Goal: Information Seeking & Learning: Check status

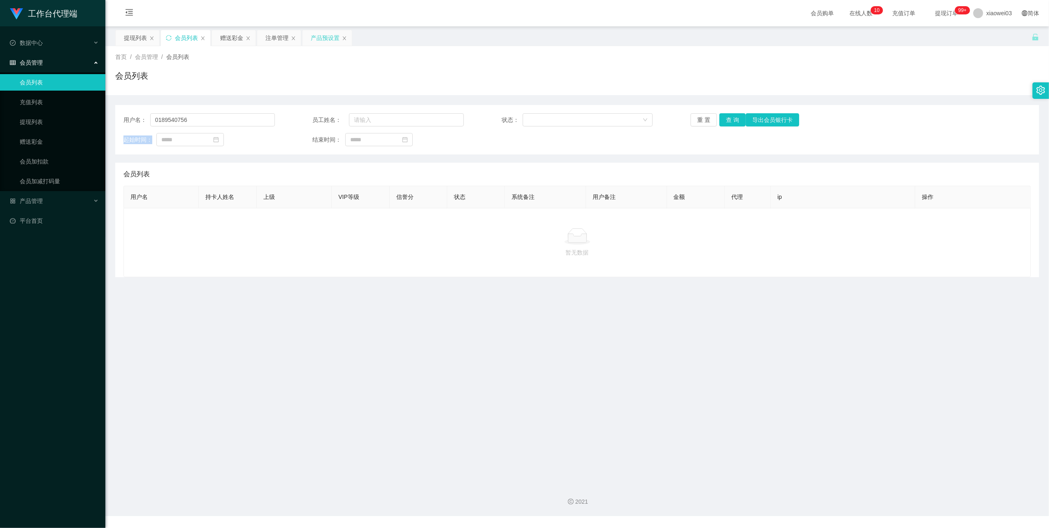
click at [327, 38] on div "产品预设置" at bounding box center [325, 38] width 29 height 16
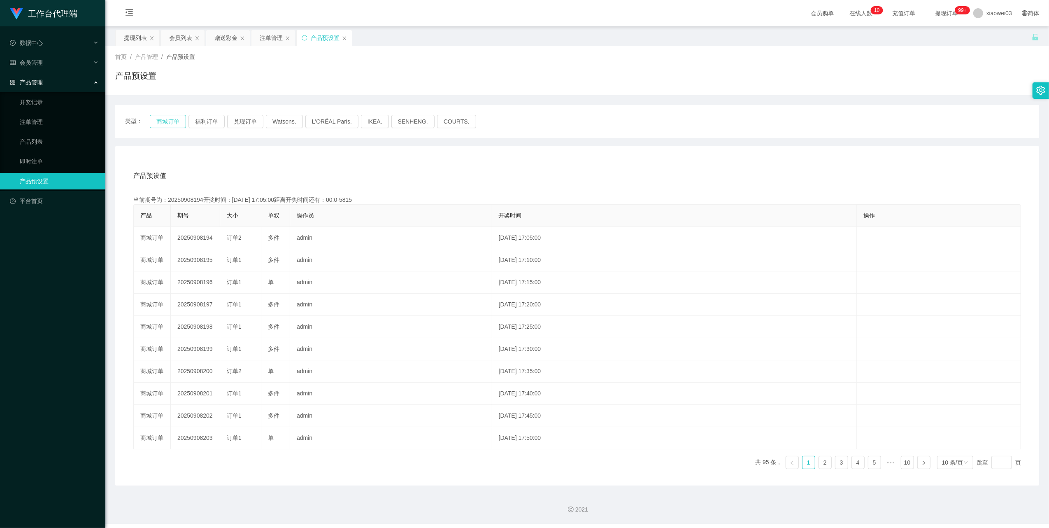
click at [173, 122] on button "商城订单" at bounding box center [168, 121] width 36 height 13
click at [175, 121] on button "商城订单" at bounding box center [168, 121] width 36 height 13
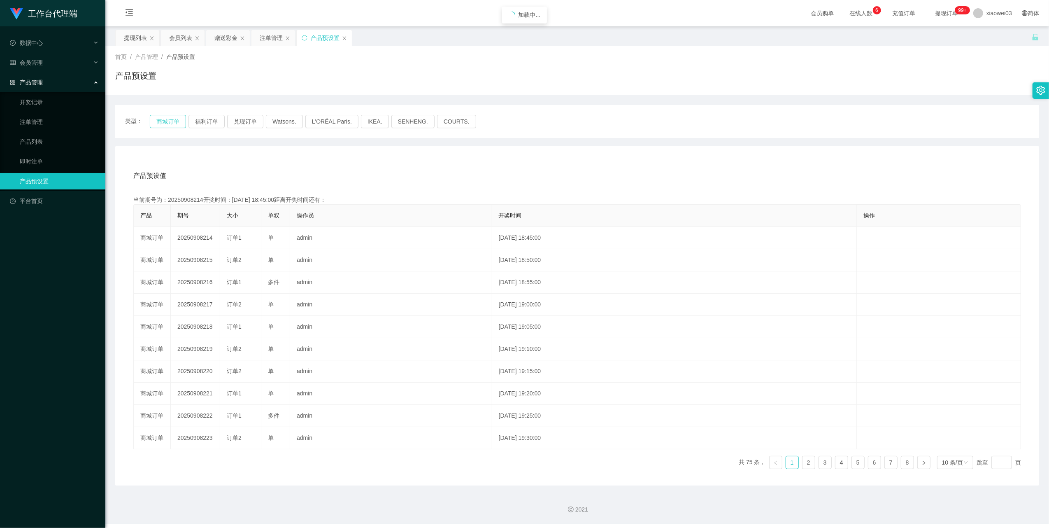
click at [175, 121] on button "商城订单" at bounding box center [168, 121] width 36 height 13
click at [165, 117] on button "商城订单" at bounding box center [168, 121] width 36 height 13
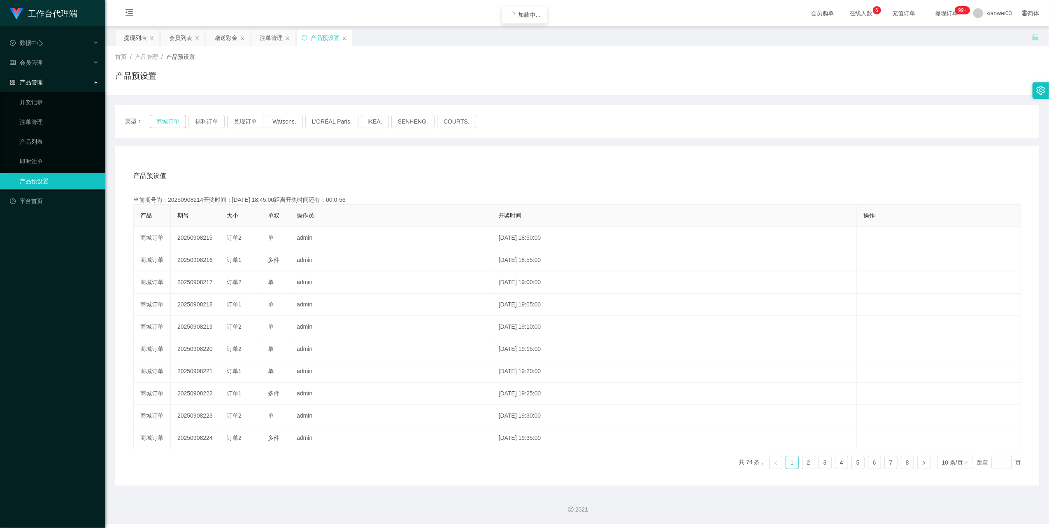
click at [165, 117] on button "商城订单" at bounding box center [168, 121] width 36 height 13
click at [172, 117] on button "商城订单" at bounding box center [168, 121] width 36 height 13
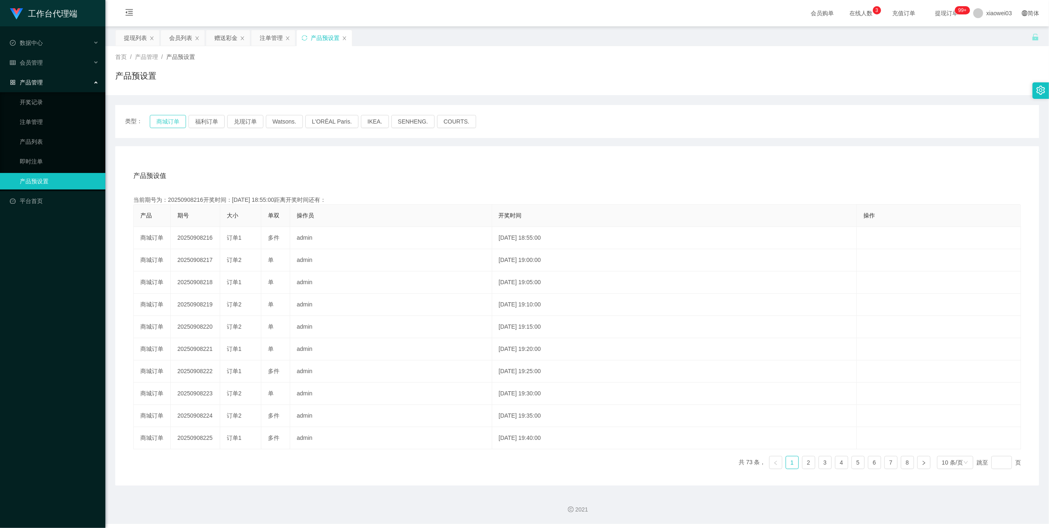
click at [172, 117] on button "商城订单" at bounding box center [168, 121] width 36 height 13
click at [177, 39] on div "会员列表" at bounding box center [180, 38] width 23 height 16
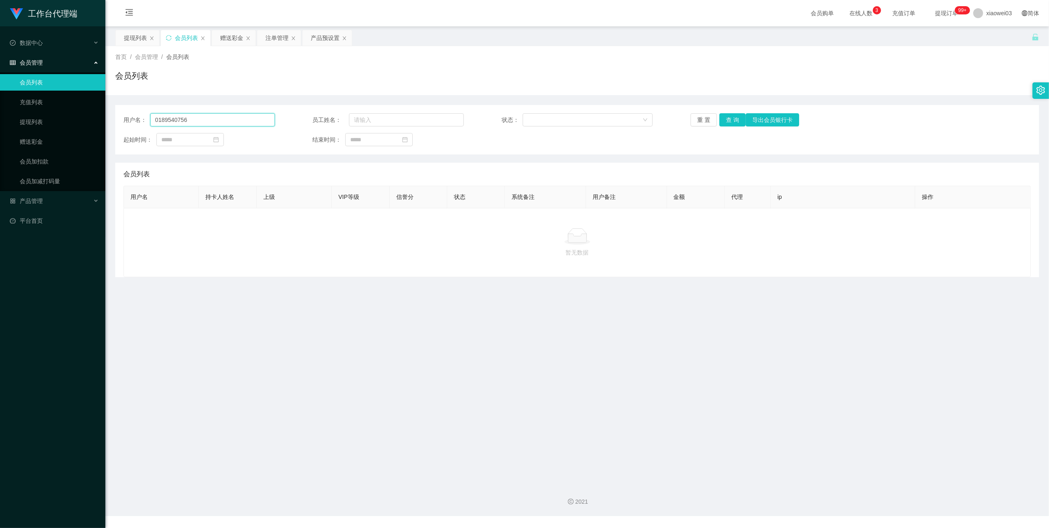
click at [221, 116] on input "0189540756" at bounding box center [212, 119] width 125 height 13
paste input "A282828h"
type input "A282828h"
click at [733, 119] on button "查 询" at bounding box center [732, 119] width 26 height 13
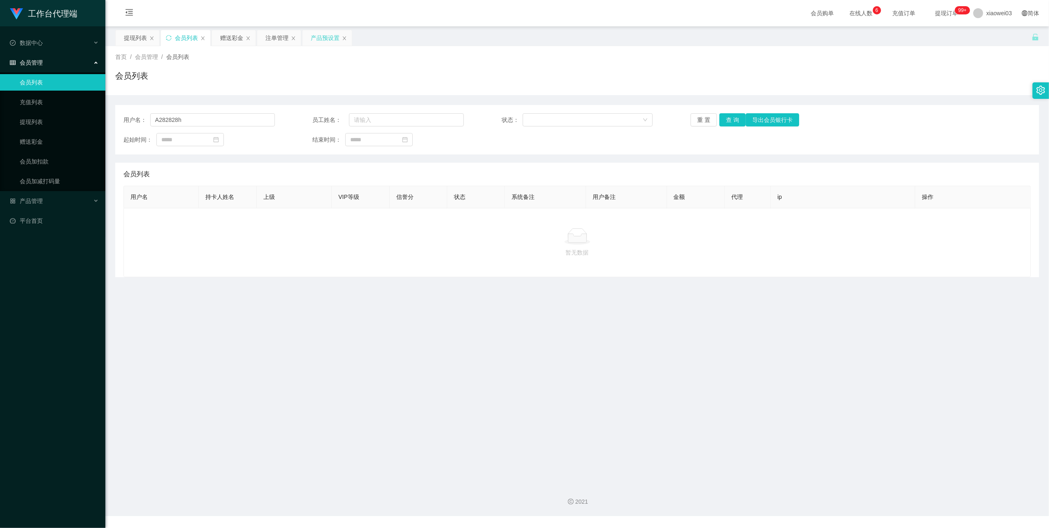
click at [334, 39] on div "产品预设置" at bounding box center [325, 38] width 29 height 16
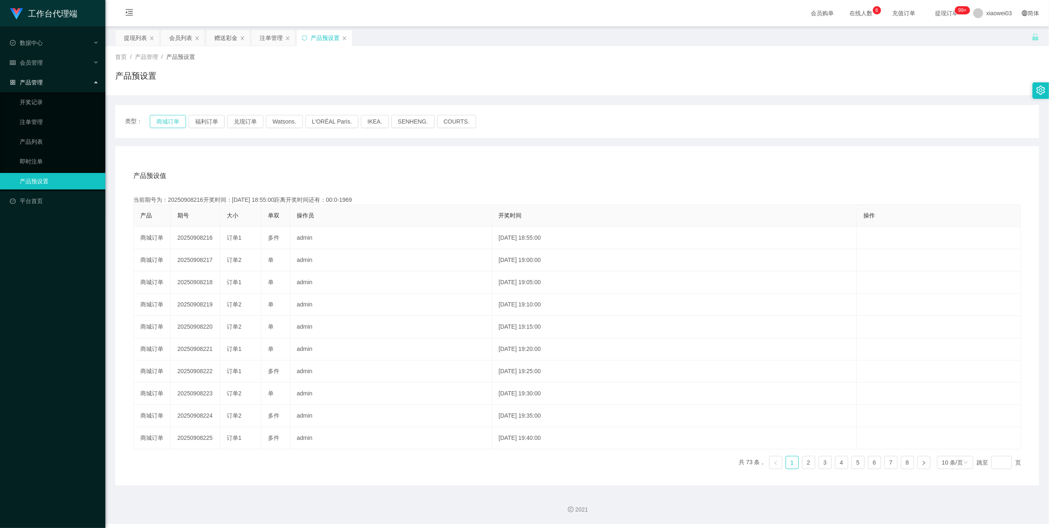
click at [171, 119] on button "商城订单" at bounding box center [168, 121] width 36 height 13
click at [172, 118] on button "商城订单" at bounding box center [168, 121] width 36 height 13
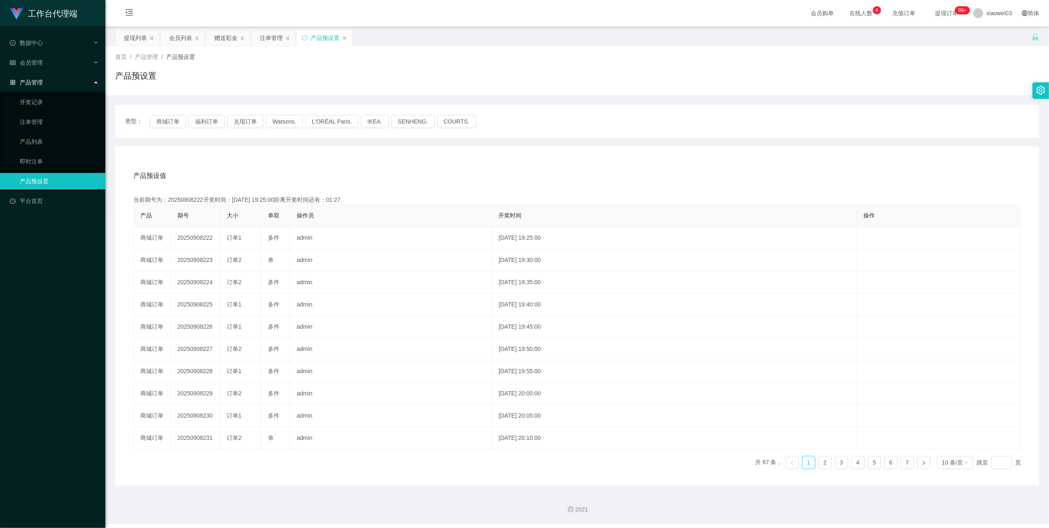
click at [265, 35] on div "注单管理" at bounding box center [271, 38] width 23 height 16
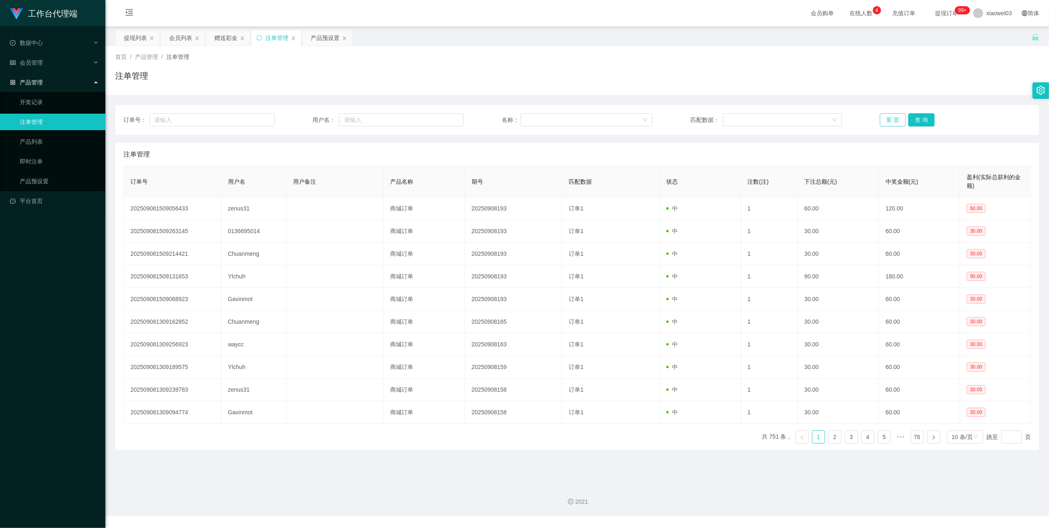
click at [891, 123] on button "重 置" at bounding box center [893, 119] width 26 height 13
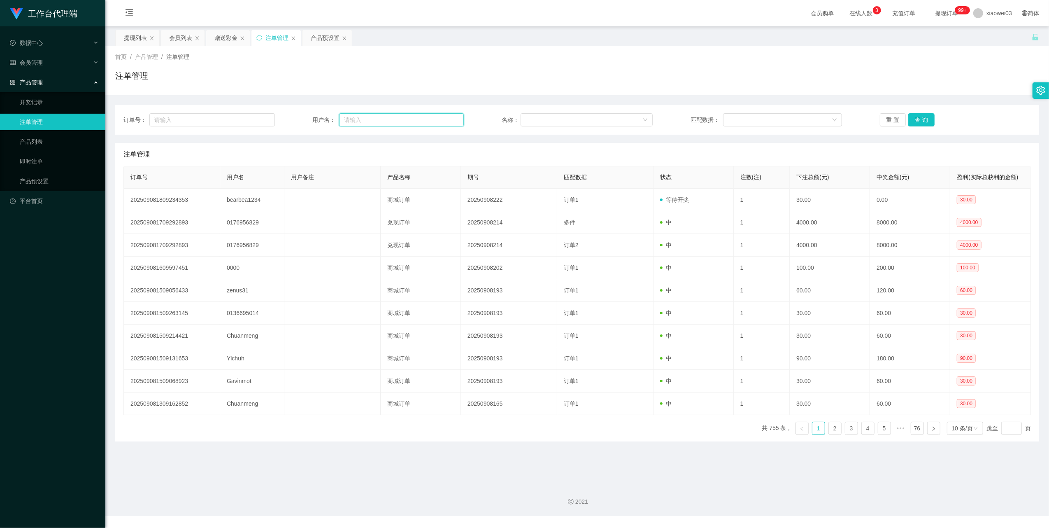
drag, startPoint x: 355, startPoint y: 122, endPoint x: 362, endPoint y: 122, distance: 7.4
click at [355, 122] on input "text" at bounding box center [401, 119] width 125 height 13
paste input "bearbea1234"
type input "bearbea1234"
click at [929, 114] on button "查 询" at bounding box center [921, 119] width 26 height 13
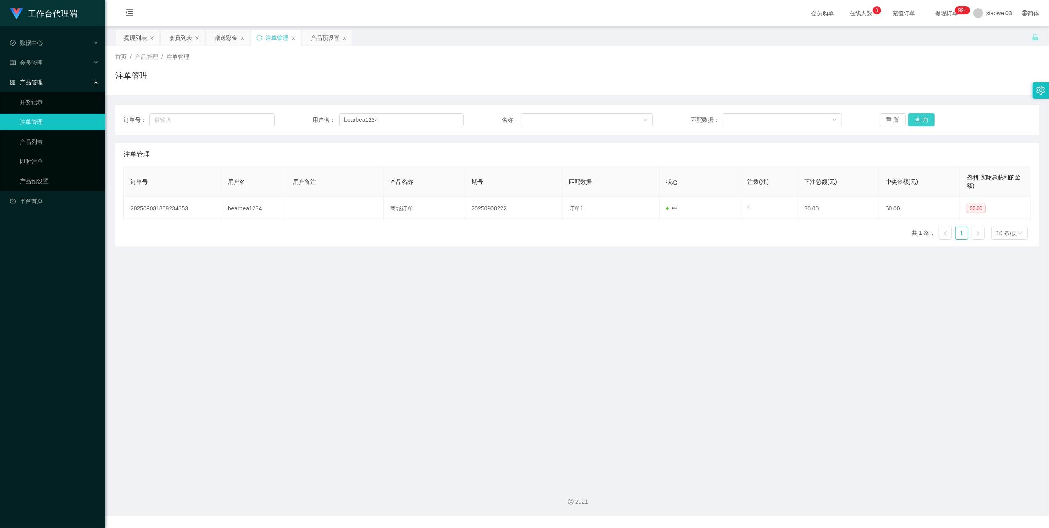
click at [922, 116] on button "查 询" at bounding box center [921, 119] width 26 height 13
click at [178, 40] on div "会员列表" at bounding box center [180, 38] width 23 height 16
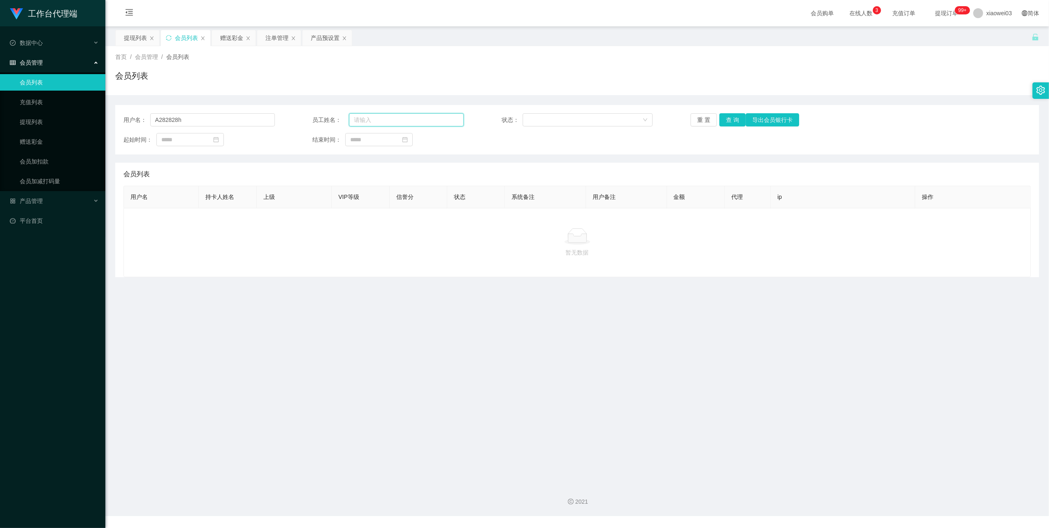
click at [351, 122] on input "text" at bounding box center [406, 119] width 115 height 13
click at [241, 119] on input "A282828h" at bounding box center [212, 119] width 125 height 13
paste input "bearbea1234"
click at [238, 119] on input "A282828hbearbea1234" at bounding box center [212, 119] width 125 height 13
drag, startPoint x: 238, startPoint y: 119, endPoint x: 473, endPoint y: 163, distance: 239.5
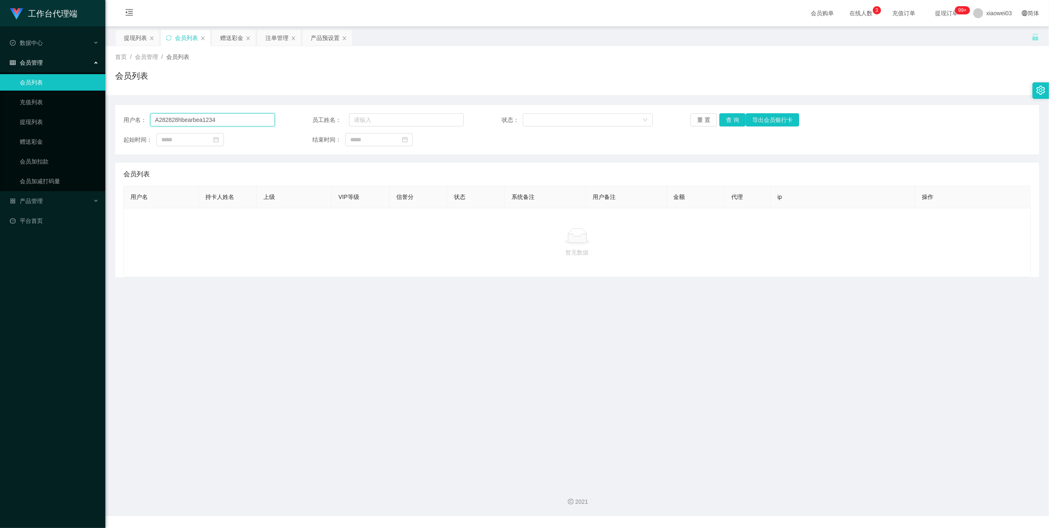
click at [237, 119] on input "A282828hbearbea1234" at bounding box center [212, 119] width 125 height 13
paste input "text"
type input "bearbea1234"
click at [724, 119] on button "查 询" at bounding box center [732, 119] width 26 height 13
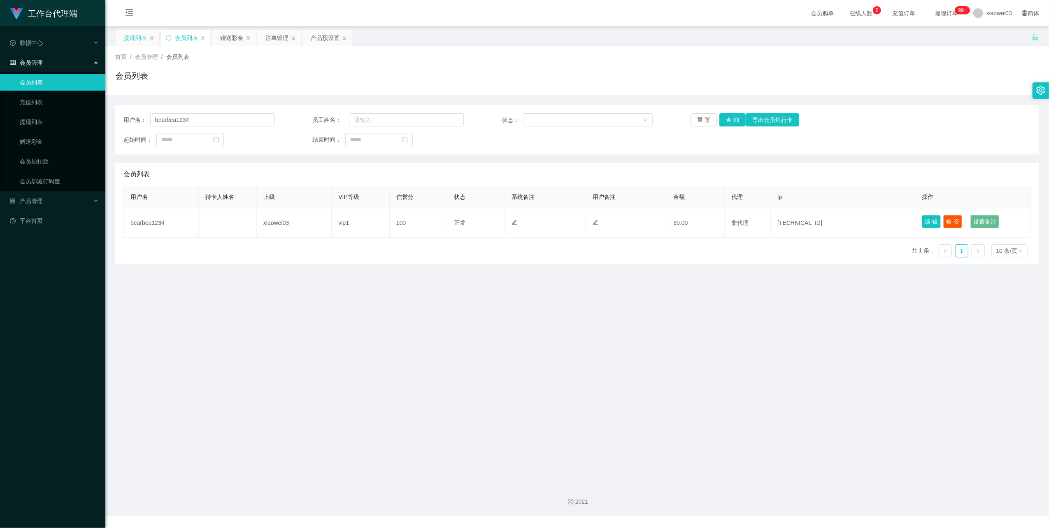
click at [144, 44] on div "提现列表" at bounding box center [135, 38] width 23 height 16
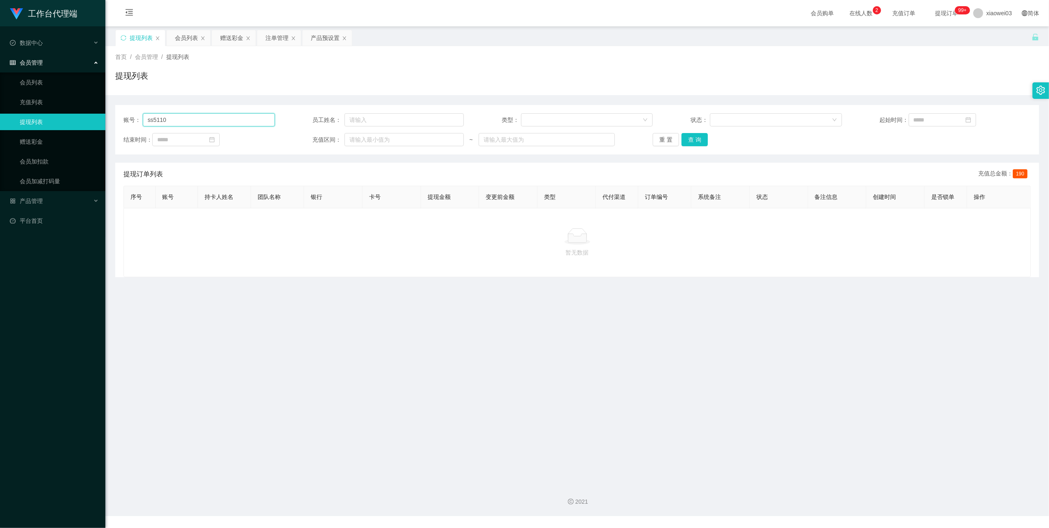
click at [246, 121] on input "ss5110" at bounding box center [209, 119] width 132 height 13
paste input "bearbea1234"
type input "bearbea1234"
click at [695, 142] on button "查 询" at bounding box center [694, 139] width 26 height 13
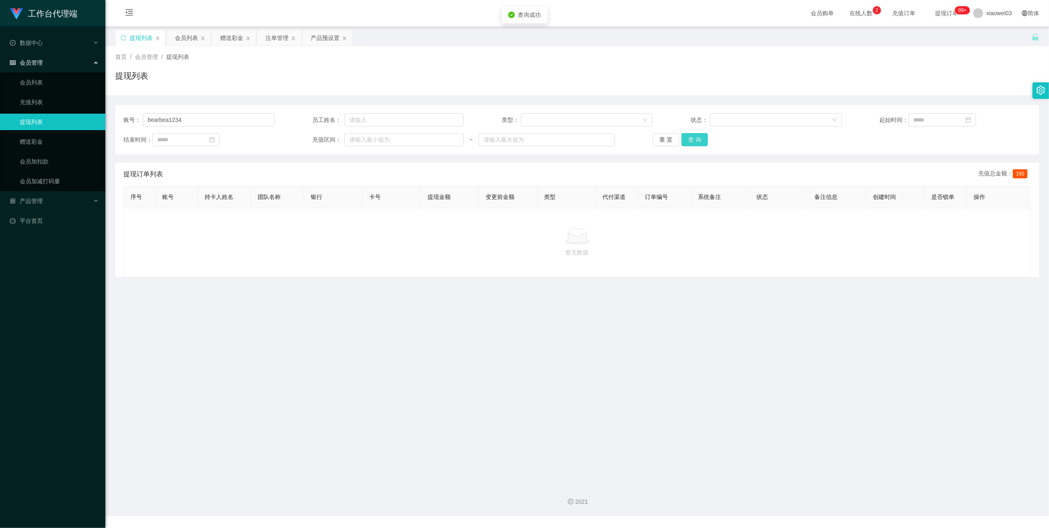
click at [695, 142] on button "查 询" at bounding box center [694, 139] width 26 height 13
click at [695, 142] on div "重 置 查 询" at bounding box center [728, 139] width 151 height 13
drag, startPoint x: 692, startPoint y: 142, endPoint x: 703, endPoint y: 137, distance: 12.9
click at [692, 142] on button "查 询" at bounding box center [694, 139] width 26 height 13
click at [256, 123] on input "bearbea1234" at bounding box center [209, 119] width 132 height 13
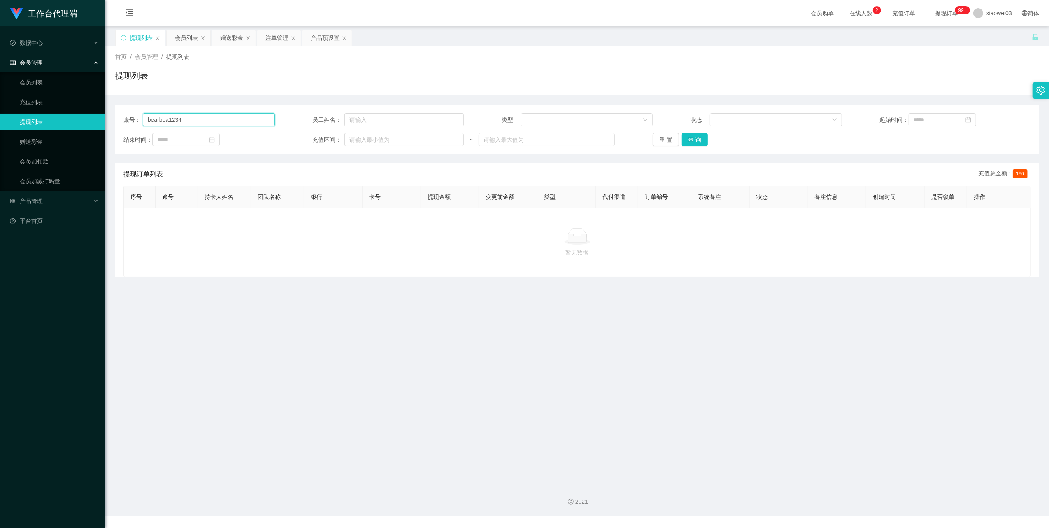
click at [256, 123] on input "bearbea1234" at bounding box center [209, 119] width 132 height 13
click at [695, 139] on button "查 询" at bounding box center [694, 139] width 26 height 13
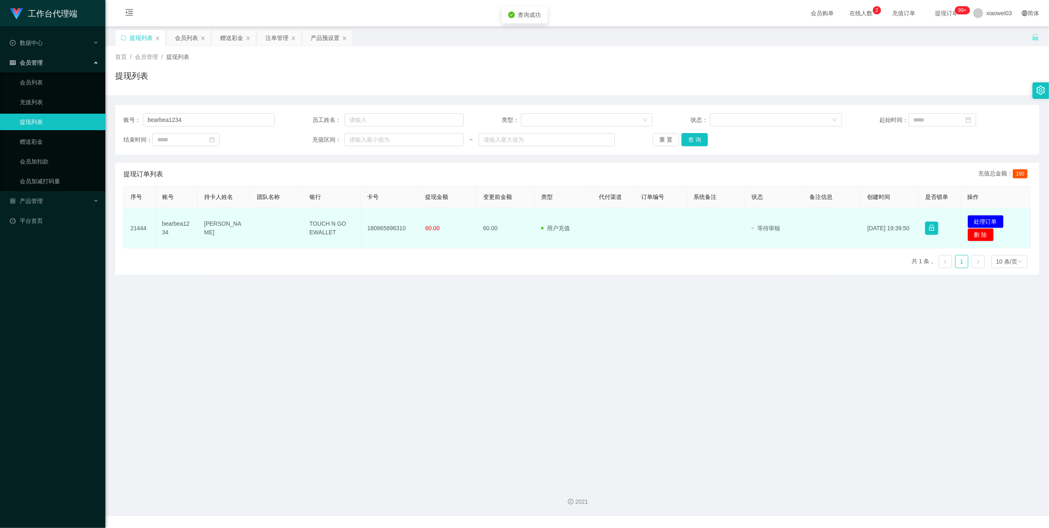
click at [389, 228] on td "180865696310" at bounding box center [390, 228] width 58 height 40
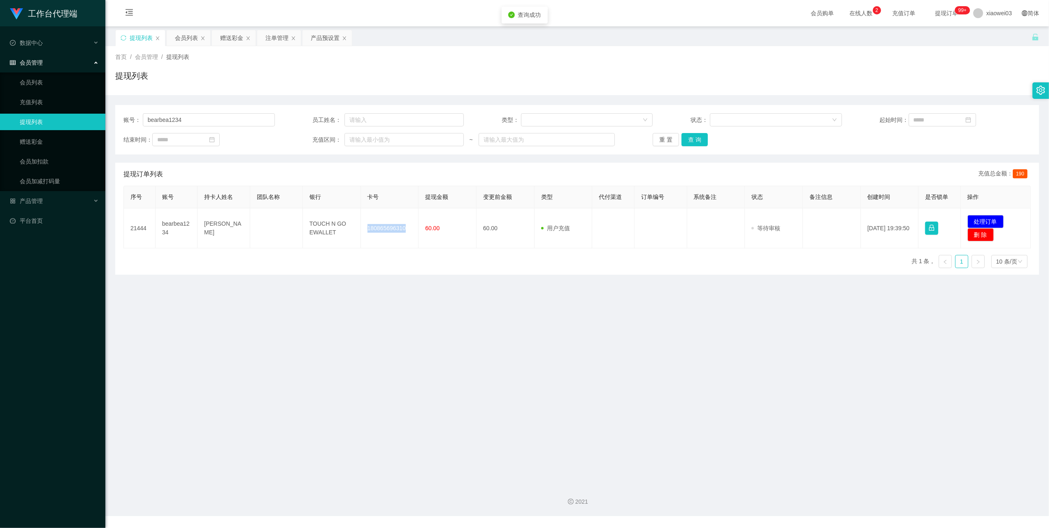
copy td "180865696310"
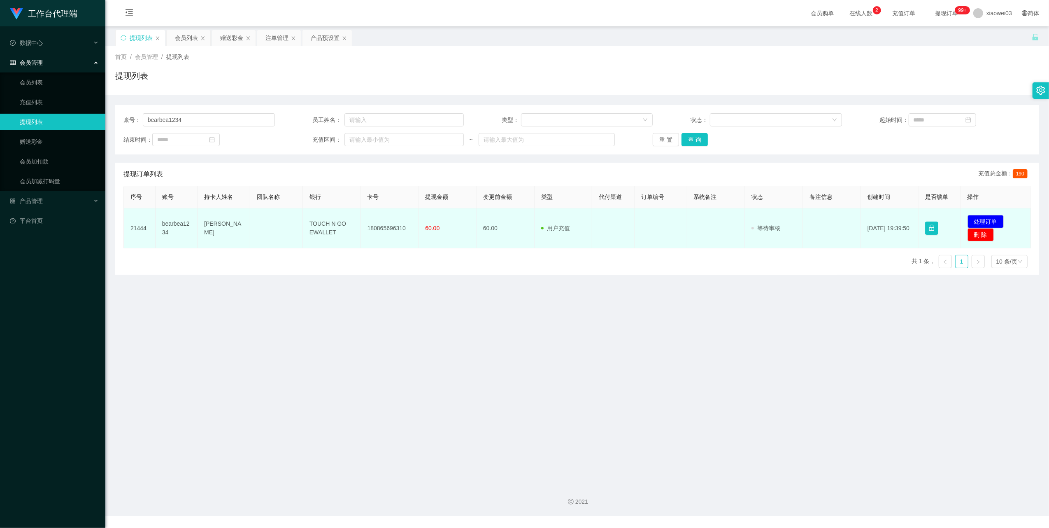
click at [323, 230] on td "TOUCH N GO EWALLET" at bounding box center [332, 228] width 58 height 40
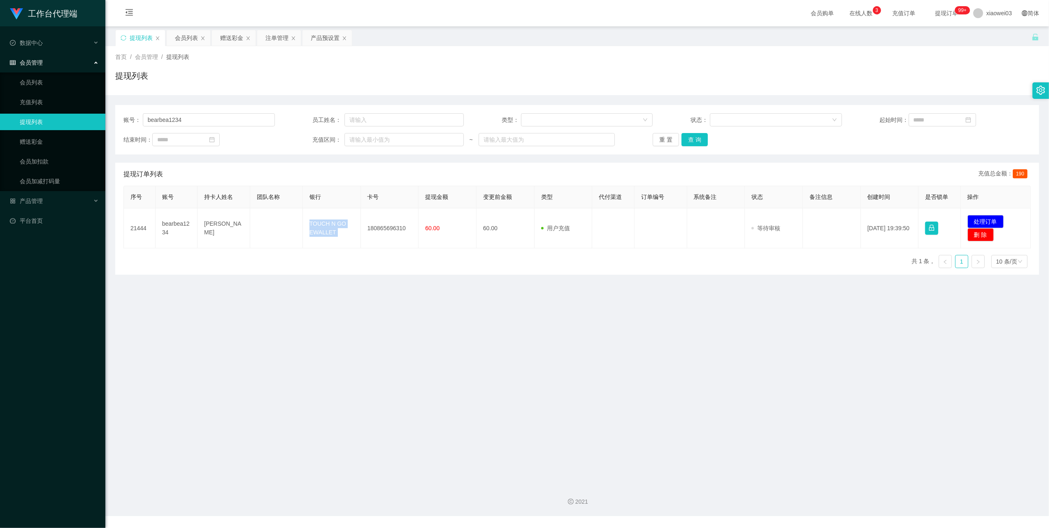
copy td "TOUCH N GO EWALLET"
drag, startPoint x: 969, startPoint y: 219, endPoint x: 941, endPoint y: 211, distance: 28.3
click at [969, 219] on button "处理订单" at bounding box center [985, 221] width 36 height 13
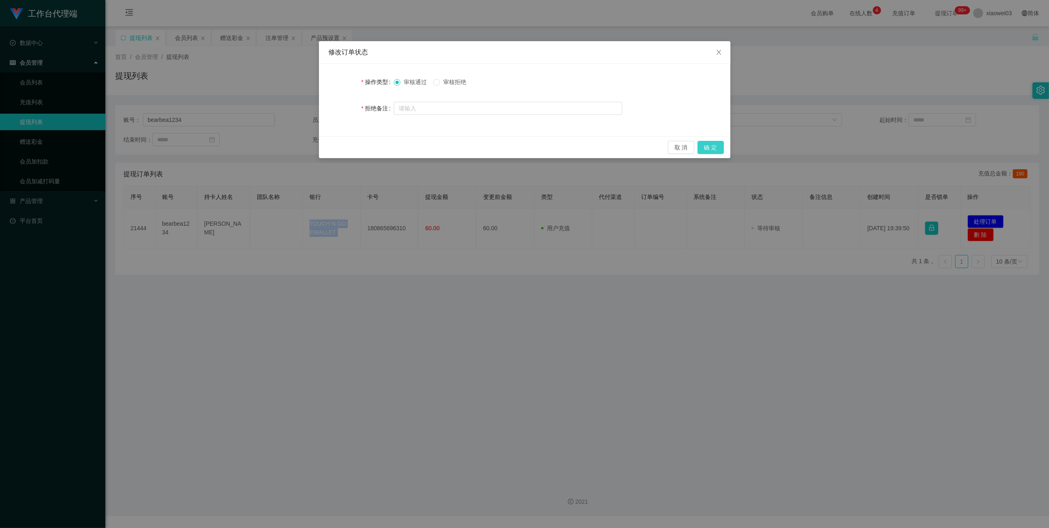
click at [711, 150] on button "确 定" at bounding box center [710, 147] width 26 height 13
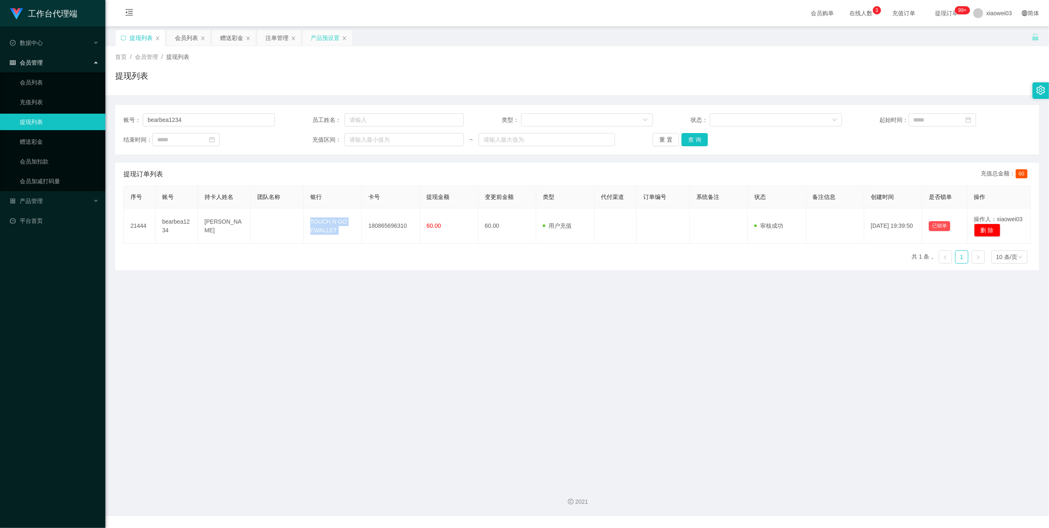
click at [328, 38] on div "产品预设置" at bounding box center [325, 38] width 29 height 16
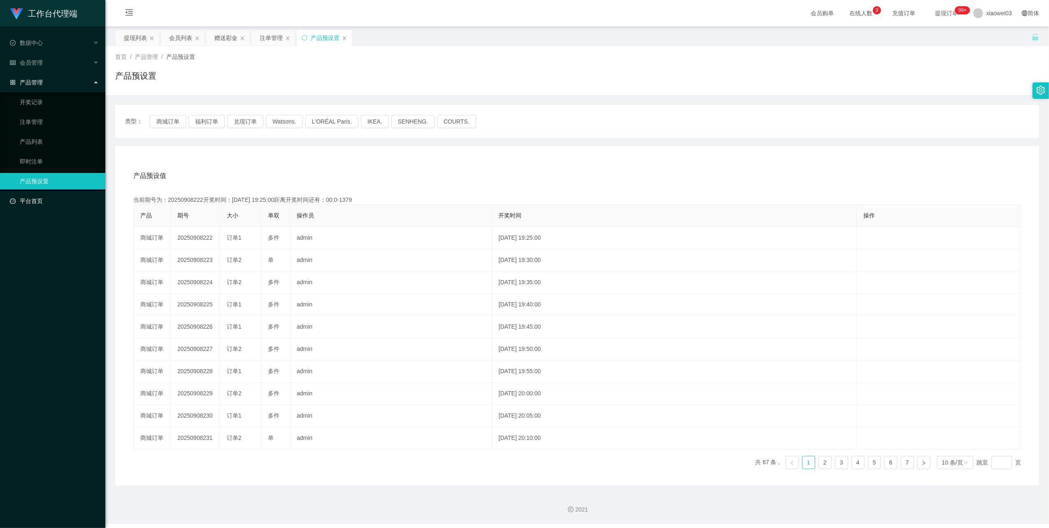
click at [37, 196] on link "平台首页" at bounding box center [54, 201] width 89 height 16
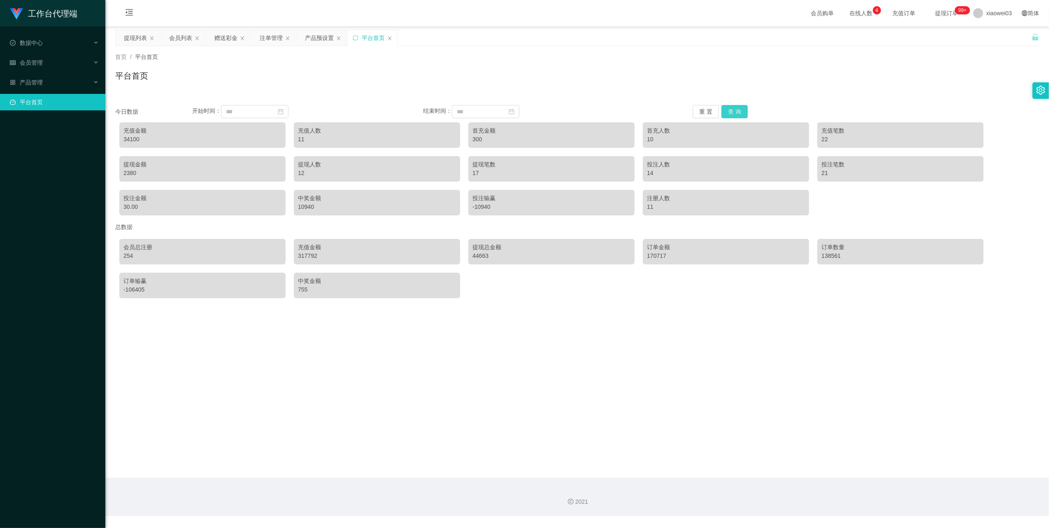
click at [733, 112] on button "查 询" at bounding box center [734, 111] width 26 height 13
click at [705, 112] on button "重 置" at bounding box center [706, 111] width 26 height 13
click at [129, 139] on div "34100" at bounding box center [202, 139] width 158 height 9
drag, startPoint x: 129, startPoint y: 139, endPoint x: 261, endPoint y: 147, distance: 132.3
click at [129, 139] on div "34100" at bounding box center [202, 139] width 158 height 9
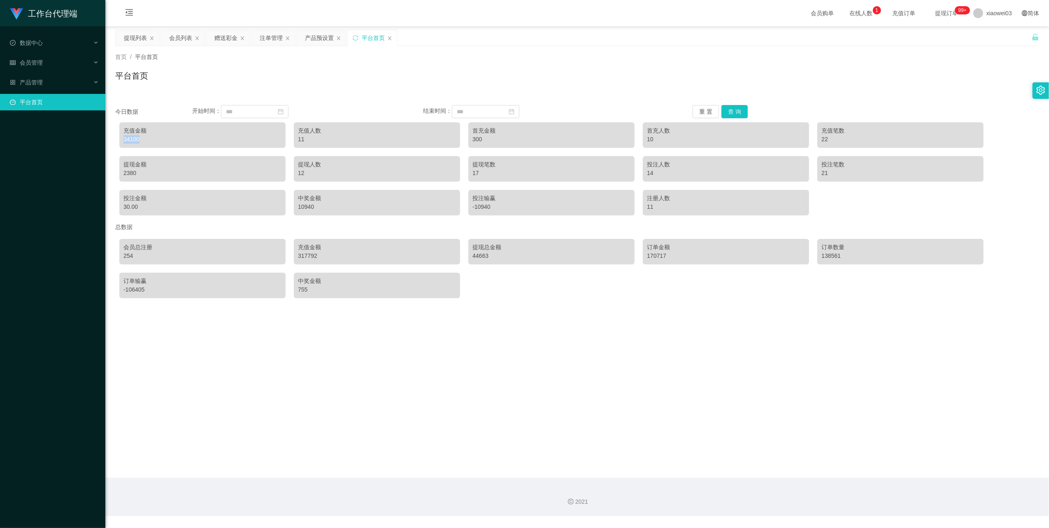
copy div "34100"
click at [735, 111] on button "查 询" at bounding box center [734, 111] width 26 height 13
drag, startPoint x: 729, startPoint y: 111, endPoint x: 723, endPoint y: 110, distance: 5.8
click at [729, 111] on button "查 询" at bounding box center [734, 111] width 26 height 13
click at [698, 110] on button "重 置" at bounding box center [706, 111] width 26 height 13
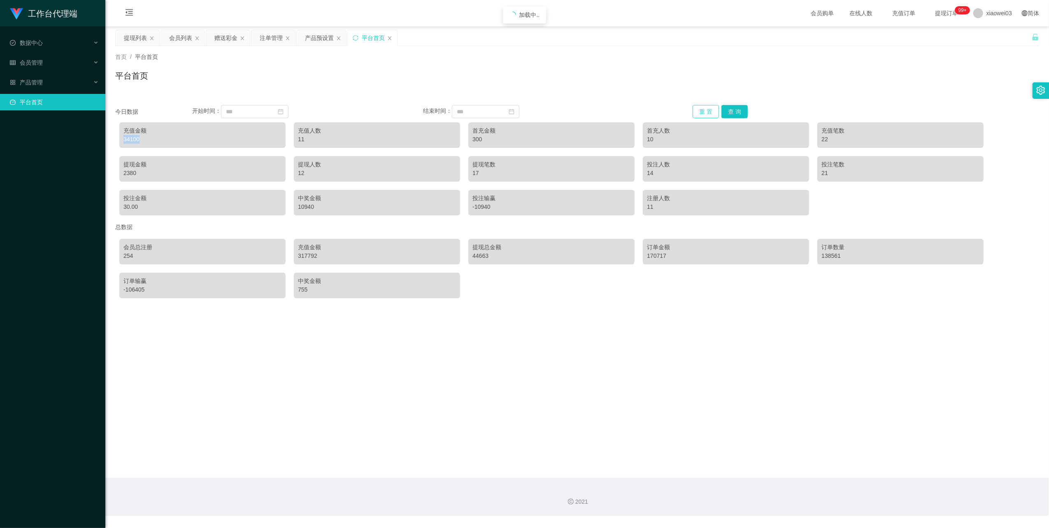
click at [698, 110] on button "重 置" at bounding box center [706, 111] width 26 height 13
drag, startPoint x: 698, startPoint y: 110, endPoint x: 692, endPoint y: 111, distance: 6.2
click at [698, 110] on button "重 置" at bounding box center [706, 111] width 26 height 13
click at [127, 142] on div "34100" at bounding box center [202, 139] width 158 height 9
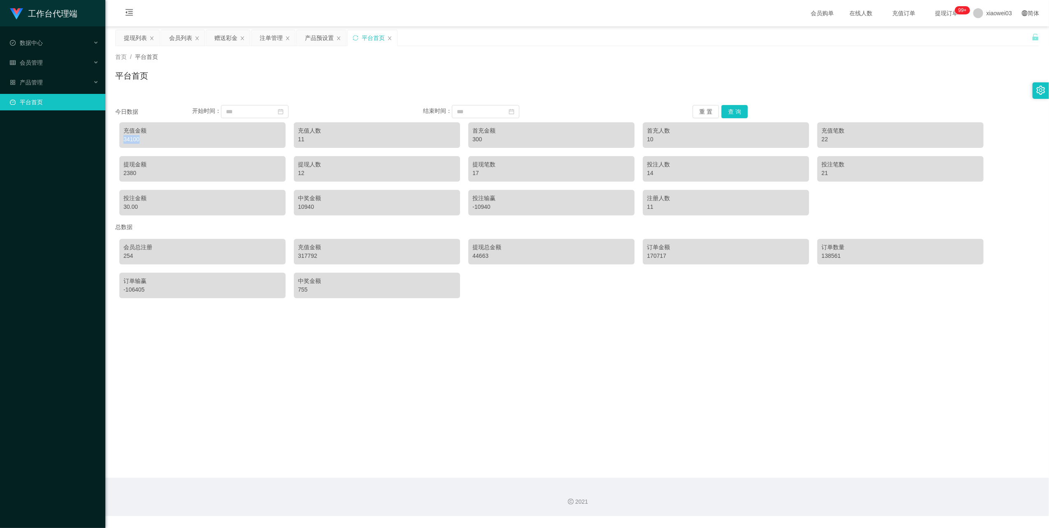
click at [127, 142] on div "34100" at bounding box center [202, 139] width 158 height 9
click at [728, 109] on button "查 询" at bounding box center [734, 111] width 26 height 13
click at [705, 111] on button "重 置" at bounding box center [706, 111] width 26 height 13
click at [131, 141] on div "34100" at bounding box center [202, 139] width 158 height 9
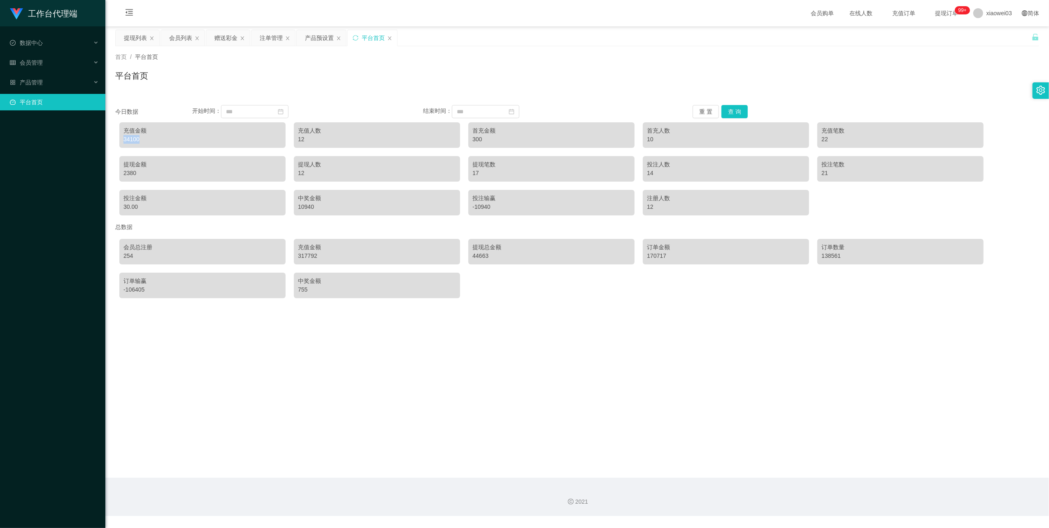
click at [131, 141] on div "34100" at bounding box center [202, 139] width 158 height 9
